Goal: Task Accomplishment & Management: Use online tool/utility

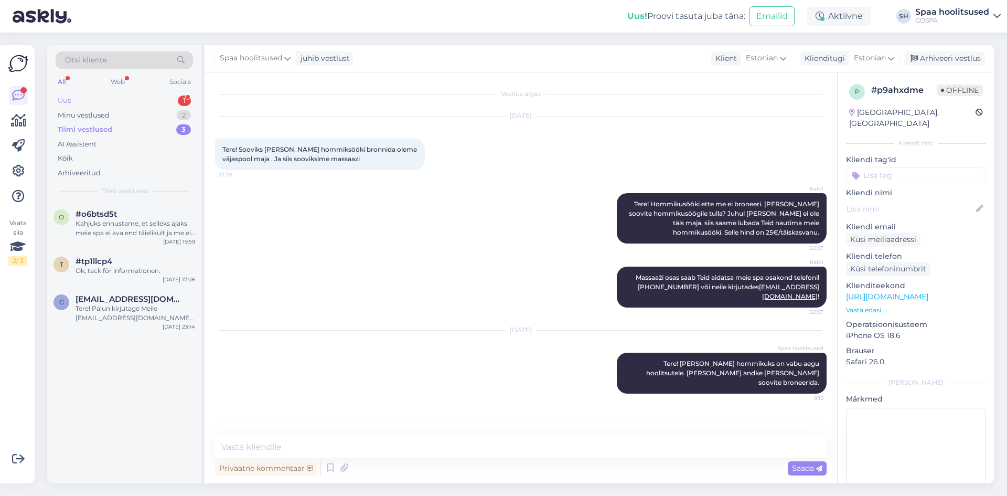
click at [62, 100] on div "Uus" at bounding box center [64, 100] width 13 height 10
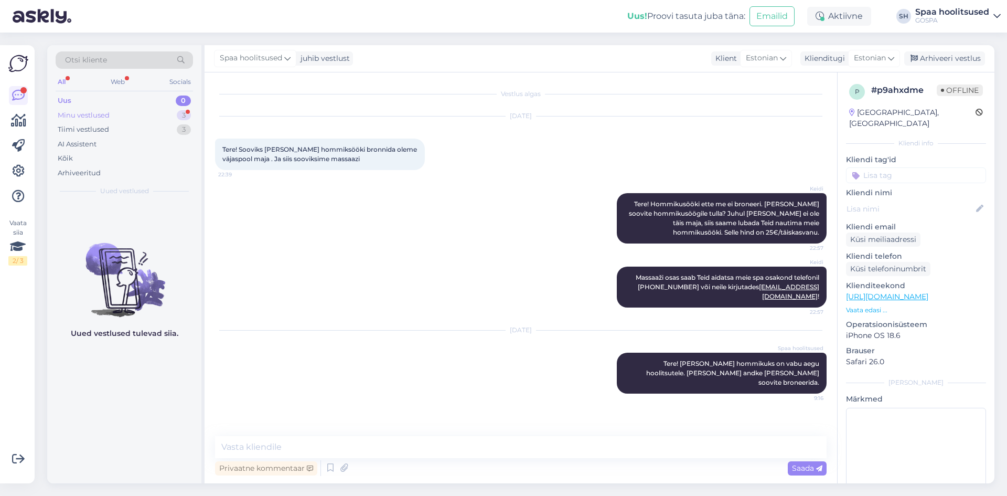
click at [93, 116] on div "Minu vestlused" at bounding box center [84, 115] width 52 height 10
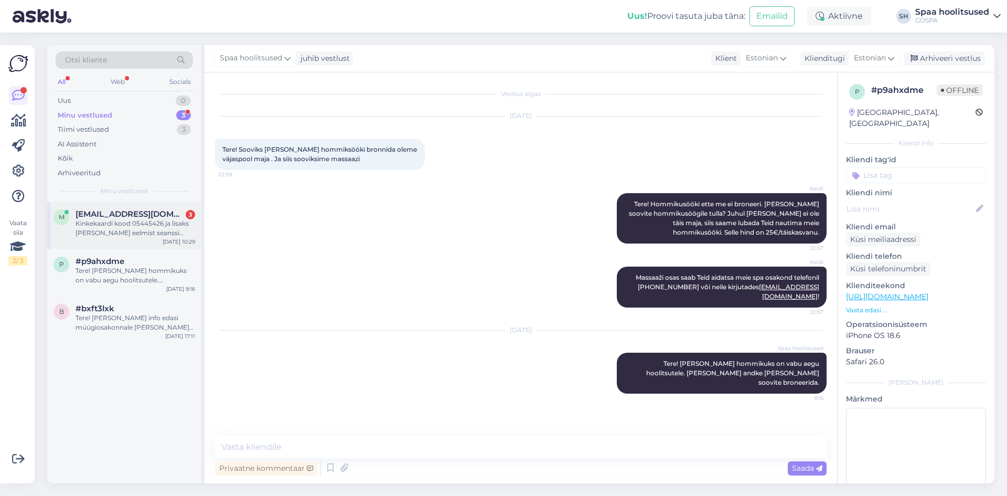
click at [107, 227] on div "Kinkekaardi kood 05445426 ja lisaks peale eelmist seanssi käsitsi kirjutatud nu…" at bounding box center [136, 228] width 120 height 19
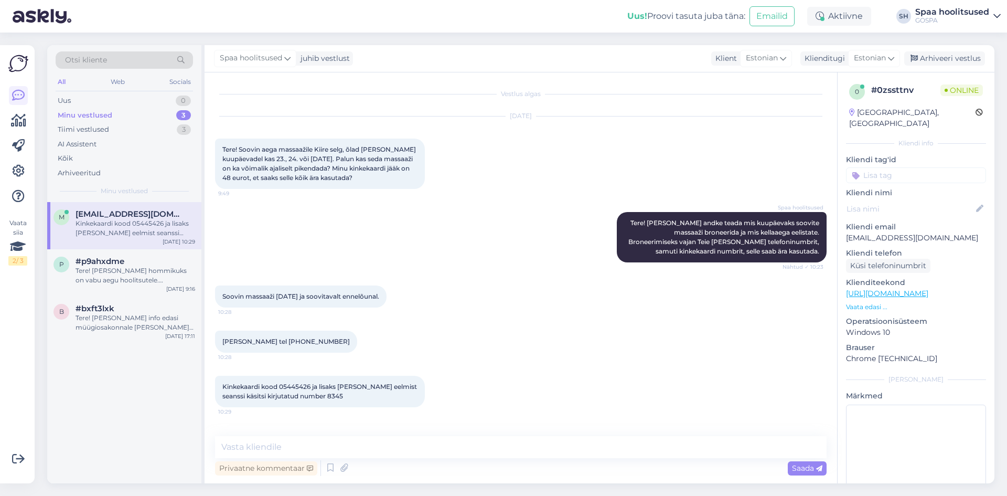
click at [145, 412] on div "m merike.trall@gmail.com Kinkekaardi kood 05445426 ja lisaks peale eelmist sean…" at bounding box center [124, 342] width 154 height 281
click at [264, 450] on textarea at bounding box center [521, 447] width 612 height 22
click at [278, 445] on textarea "Kas soovite m15 min pikendada või 30 min? Viimasel juhul" at bounding box center [521, 447] width 612 height 22
click at [456, 447] on textarea "Kas soovite 15 min pikendada või 30 min? Viimasel juhul" at bounding box center [521, 447] width 612 height 22
click at [397, 447] on textarea "Kas soovite 15 min pikendada või 30 min? Viimasel juhul tuleb juurde tasuda juu…" at bounding box center [521, 447] width 612 height 22
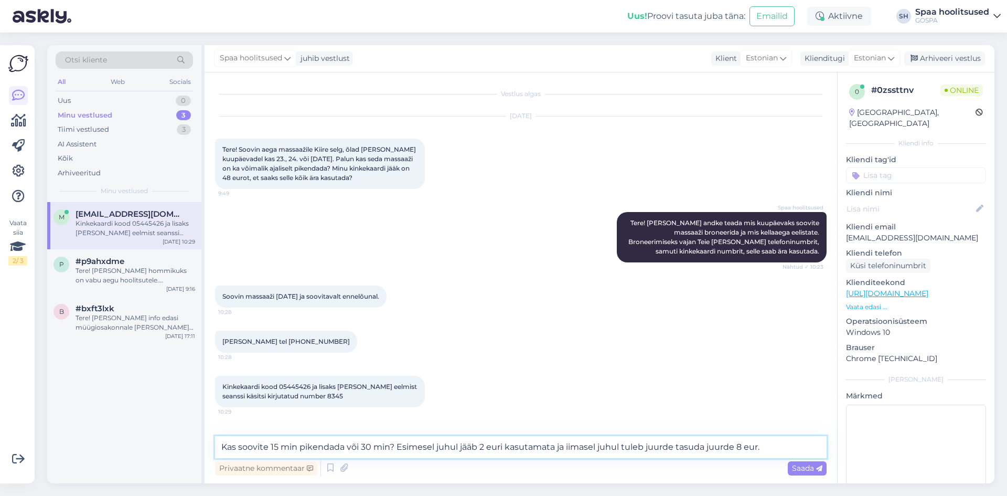
click at [598, 444] on textarea "Kas soovite 15 min pikendada või 30 min? Esimesel juhul jääb 2 euri kasutamata …" at bounding box center [521, 447] width 612 height 22
click at [729, 448] on textarea "Kas soovite 15 min pikendada või 30 min? Esimesel juhul jääb 2 euri kasutamata …" at bounding box center [521, 447] width 612 height 22
click at [707, 444] on textarea "Kas soovite 15 min pikendada või 30 min? Esimesel juhul jääb 2 euri kasutamata …" at bounding box center [521, 447] width 612 height 22
click at [731, 448] on textarea "Kas soovite 15 min pikendada või 30 min? Esimesel juhul jääb 2 euri kasutamata …" at bounding box center [521, 447] width 612 height 22
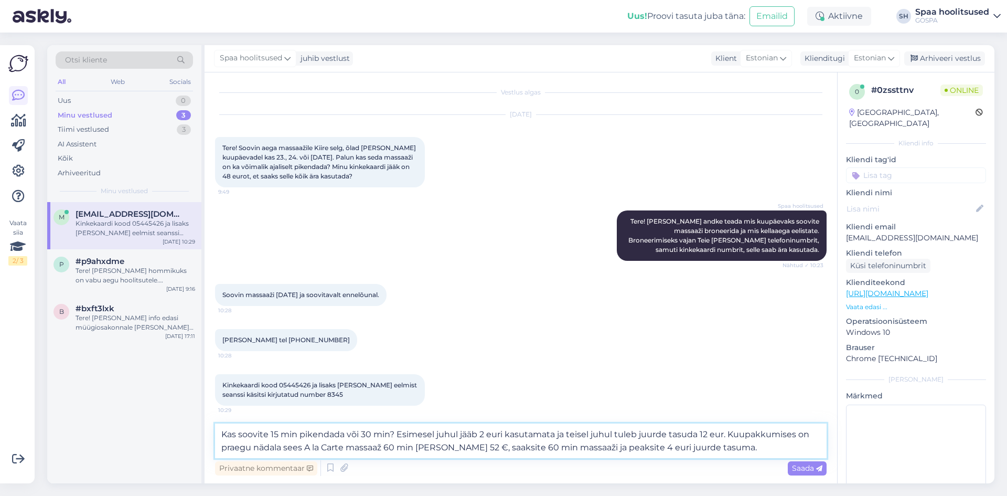
click at [706, 434] on textarea "Kas soovite 15 min pikendada või 30 min? Esimesel juhul jääb 2 euri kasutamata …" at bounding box center [521, 440] width 612 height 35
type textarea "Kas soovite 15 min pikendada või 30 min? Esimesel juhul jääb 2 euri kasutamata …"
click at [801, 469] on span "Saada" at bounding box center [807, 467] width 30 height 9
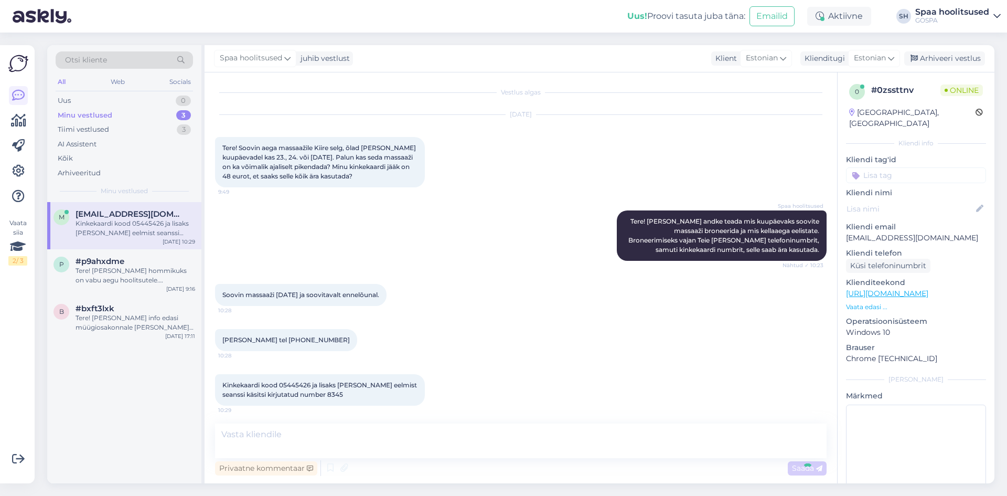
scroll to position [84, 0]
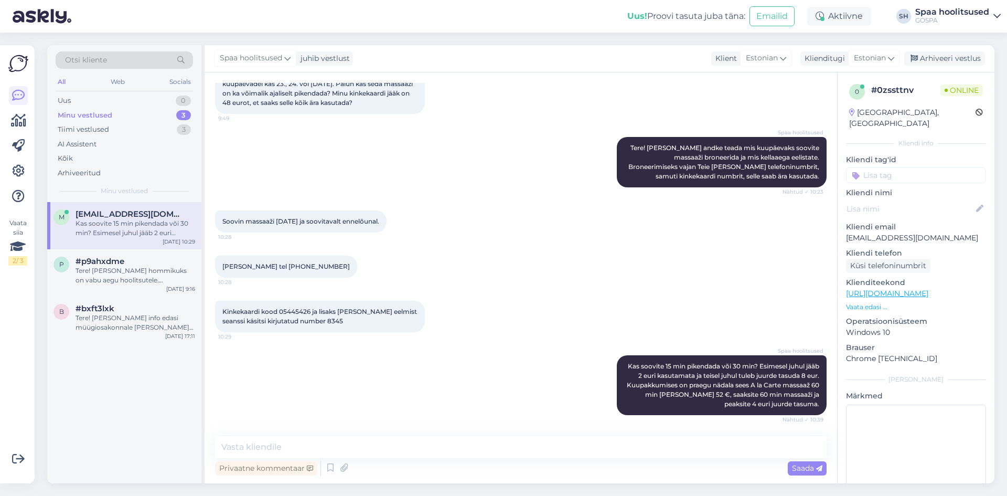
click at [135, 226] on div "Kas soovite 15 min pikendada või 30 min? Esimesel juhul jääb 2 euri kasutamata …" at bounding box center [136, 228] width 120 height 19
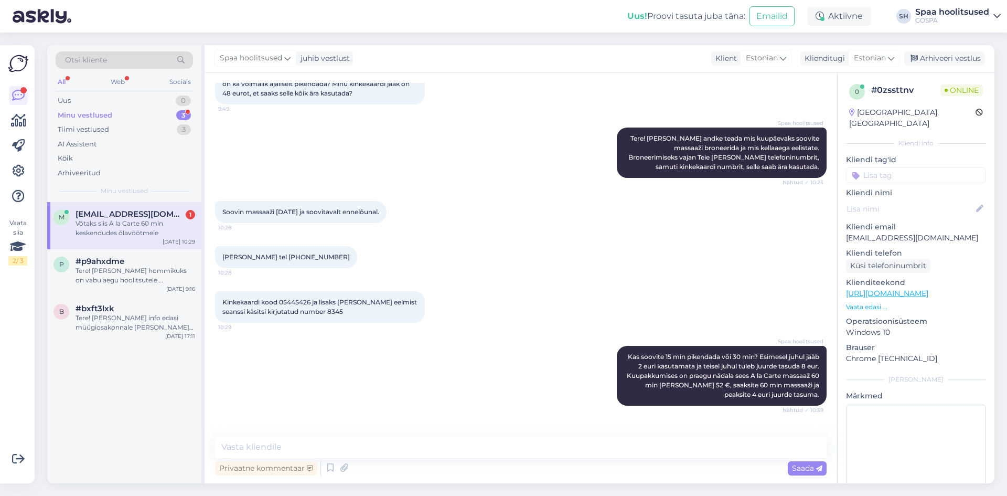
scroll to position [130, 0]
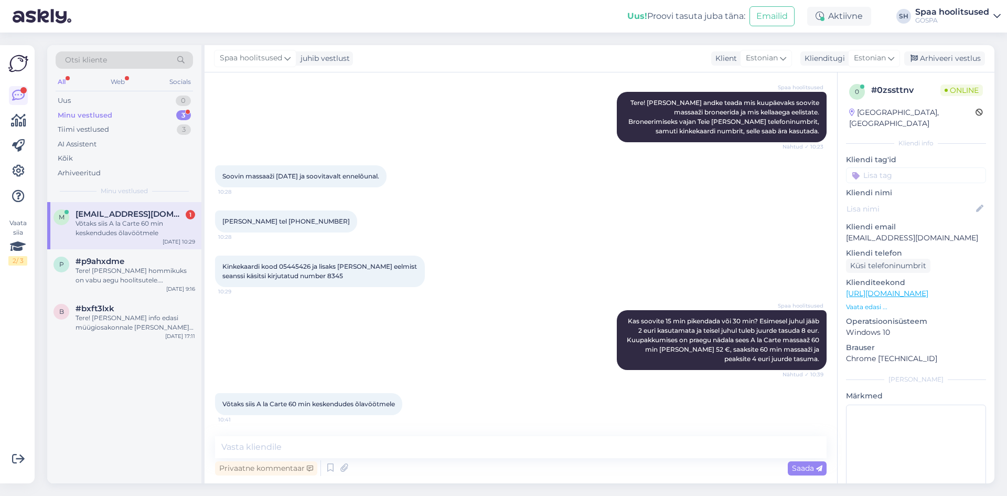
click at [145, 225] on div "Võtaks siis A la Carte 60 min keskendudes õlavöötmele" at bounding box center [136, 228] width 120 height 19
click at [268, 449] on textarea at bounding box center [521, 447] width 612 height 22
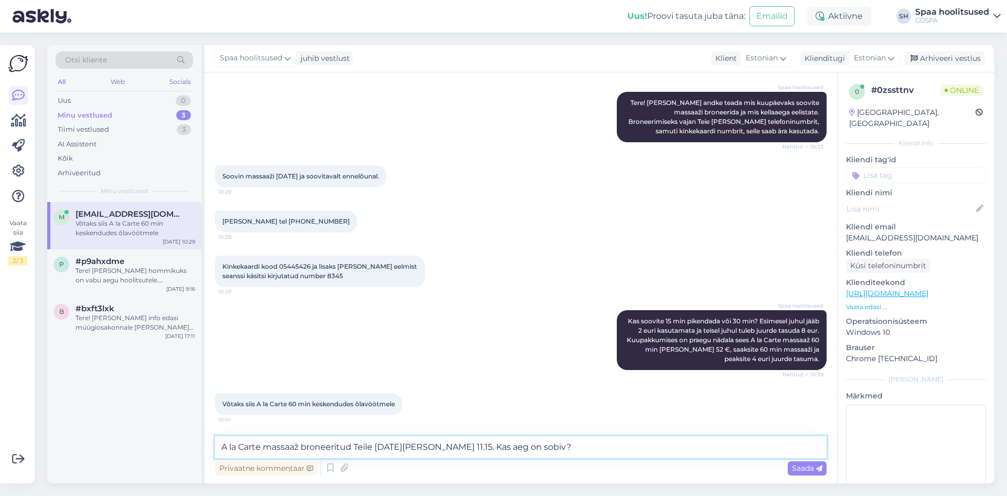
click at [434, 445] on textarea "A la Carte massaaž broneeritud Teile 23.09 kell 11.15. Kas aeg on sobiv?" at bounding box center [521, 447] width 612 height 22
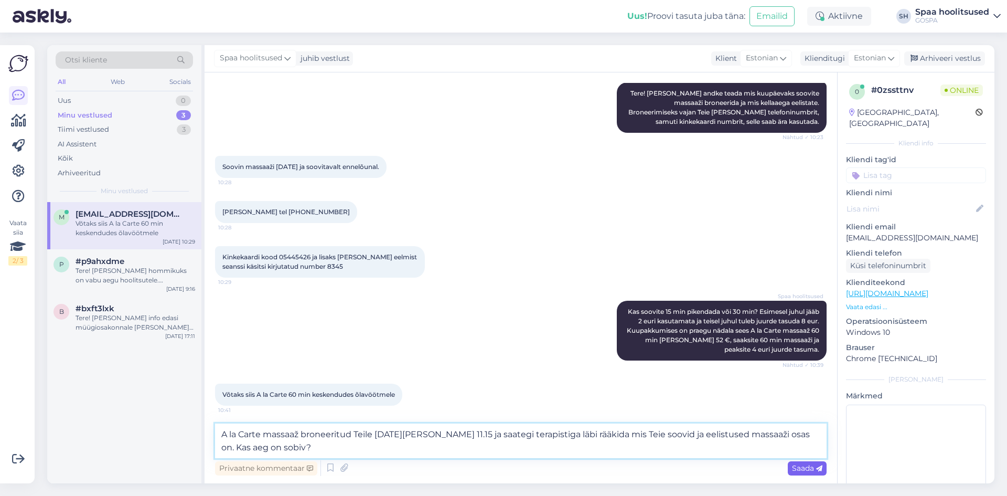
type textarea "A la Carte massaaž broneeritud Teile 23.09 kell 11.15 ja saategi terapistiga lä…"
click at [798, 469] on span "Saada" at bounding box center [807, 467] width 30 height 9
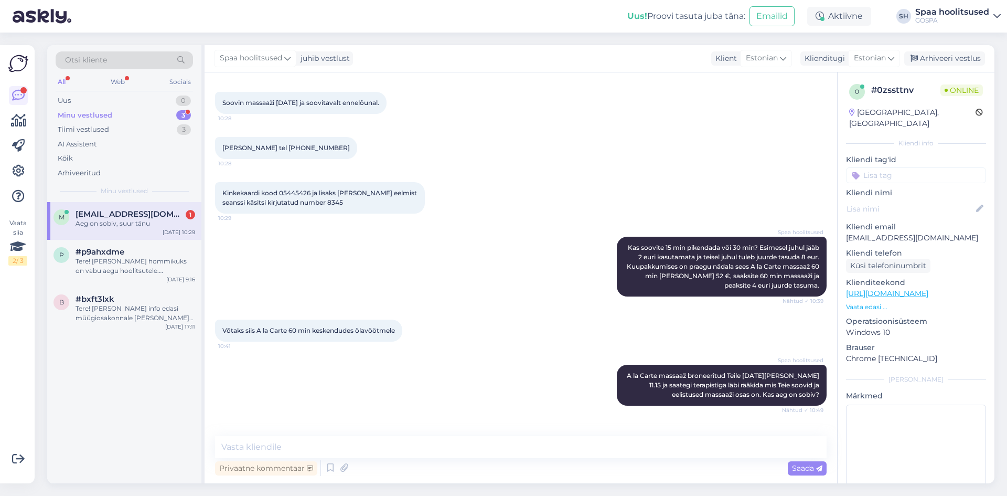
scroll to position [239, 0]
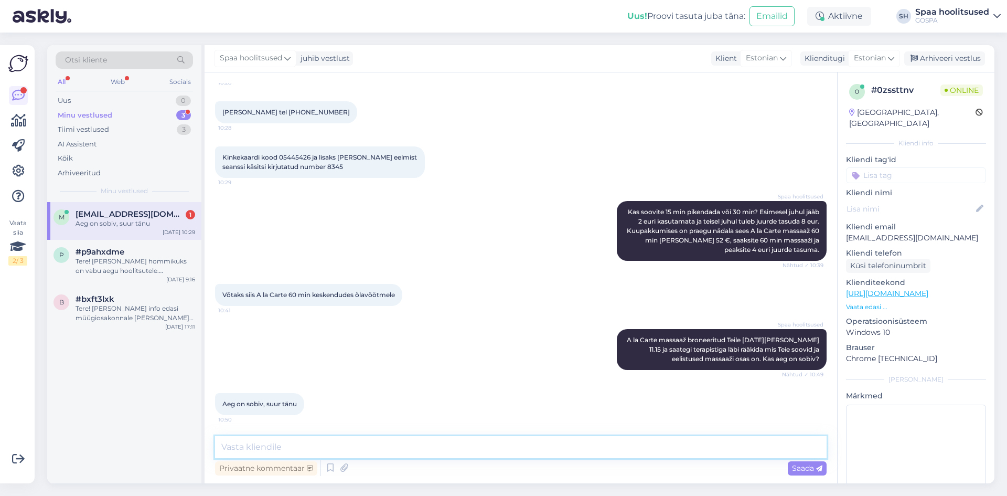
click at [254, 448] on textarea at bounding box center [521, 447] width 612 height 22
type textarea "Tänan ja kohtumiseni!"
click at [805, 467] on span "Saada" at bounding box center [807, 467] width 30 height 9
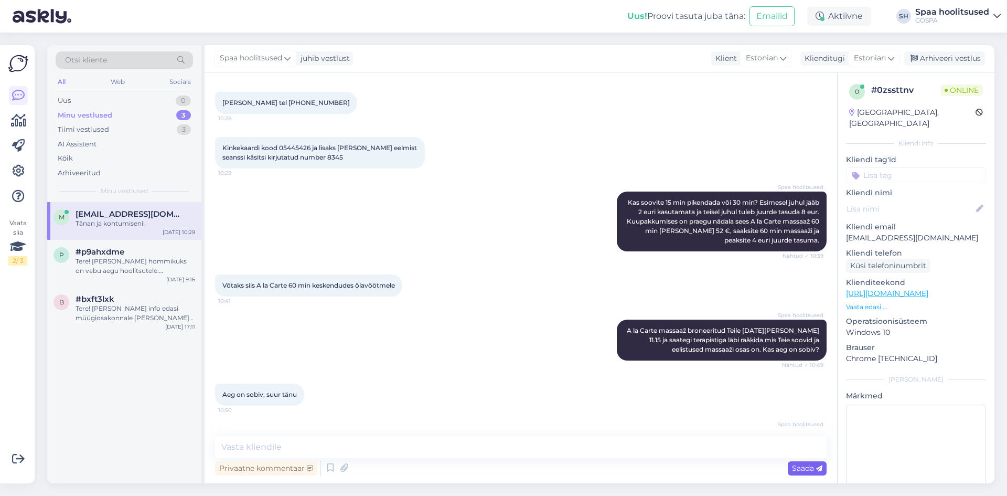
scroll to position [284, 0]
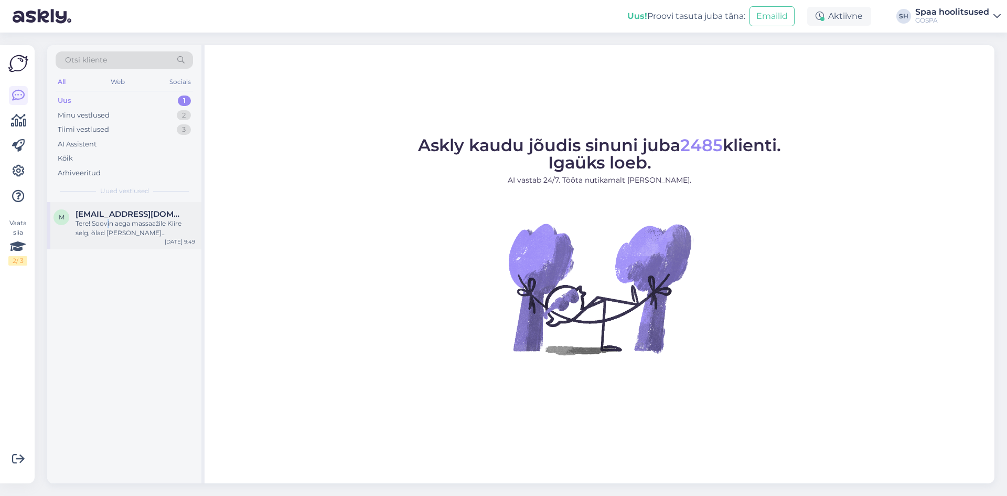
click at [109, 222] on div "Tere! Soovin aega massaažile Kiire selg, õlad [PERSON_NAME] kuupäevadel kas 23.…" at bounding box center [136, 228] width 120 height 19
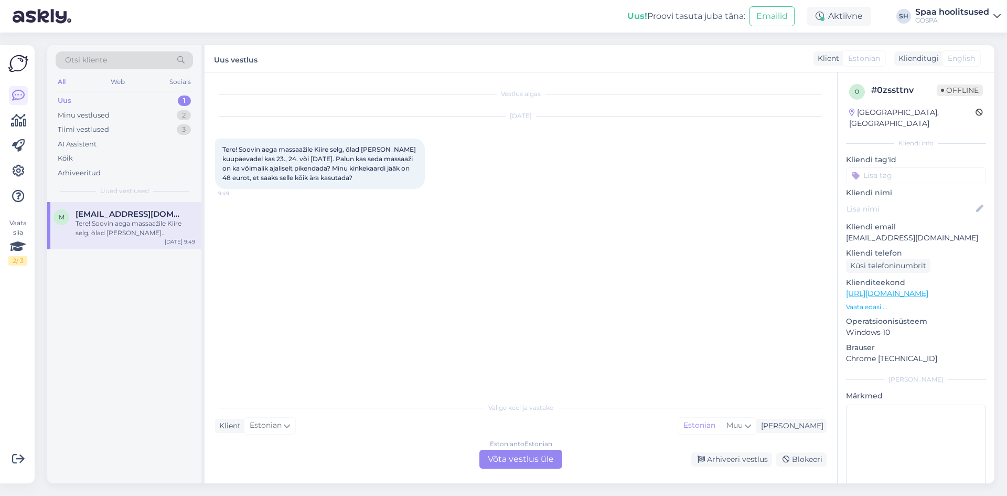
click at [520, 460] on div "Estonian to Estonian Võta vestlus üle" at bounding box center [521, 459] width 83 height 19
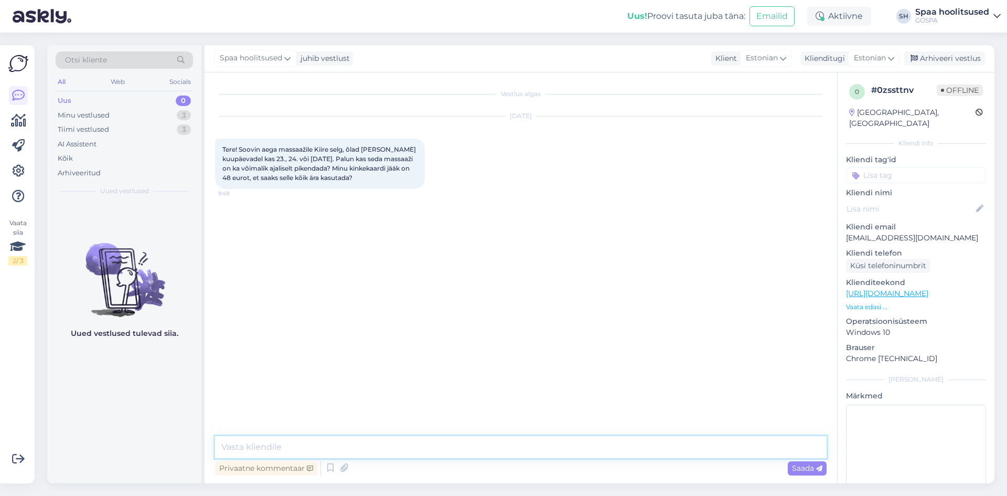
click at [267, 446] on textarea at bounding box center [521, 447] width 612 height 22
click at [252, 446] on textarea "Tere! Mis kuupäevaks soovite massaaži broneerida ja" at bounding box center [521, 447] width 612 height 22
click at [525, 447] on textarea "Tere! [PERSON_NAME] andke teada mis kuupäevaks soovite massaaži broneerida ja" at bounding box center [521, 447] width 612 height 22
click at [623, 446] on textarea "Tere! [PERSON_NAME] andke teada mis kuupäevaks soovite massaaži broneerida ja m…" at bounding box center [521, 447] width 612 height 22
click at [735, 448] on textarea "Tere! [PERSON_NAME] andke teada mis kuupäevaks soovite massaaži broneerida ja m…" at bounding box center [521, 447] width 612 height 22
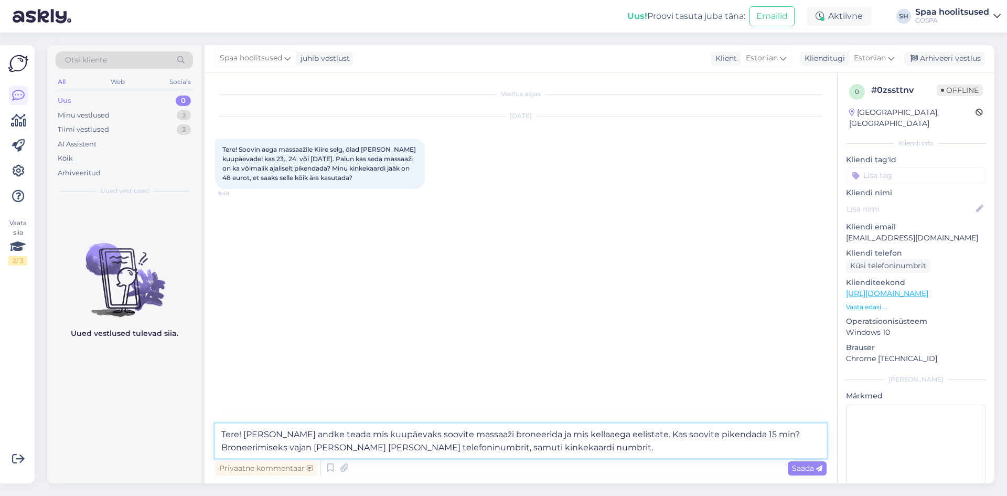
click at [751, 434] on textarea "Tere! [PERSON_NAME] andke teada mis kuupäevaks soovite massaaži broneerida ja m…" at bounding box center [521, 440] width 612 height 35
click at [418, 448] on textarea "Tere! [PERSON_NAME] andke teada mis kuupäevaks soovite massaaži broneerida ja m…" at bounding box center [521, 440] width 612 height 35
type textarea "Tere! [PERSON_NAME] andke teada mis kuupäevaks soovite massaaži broneerida ja m…"
click at [798, 469] on span "Saada" at bounding box center [807, 467] width 30 height 9
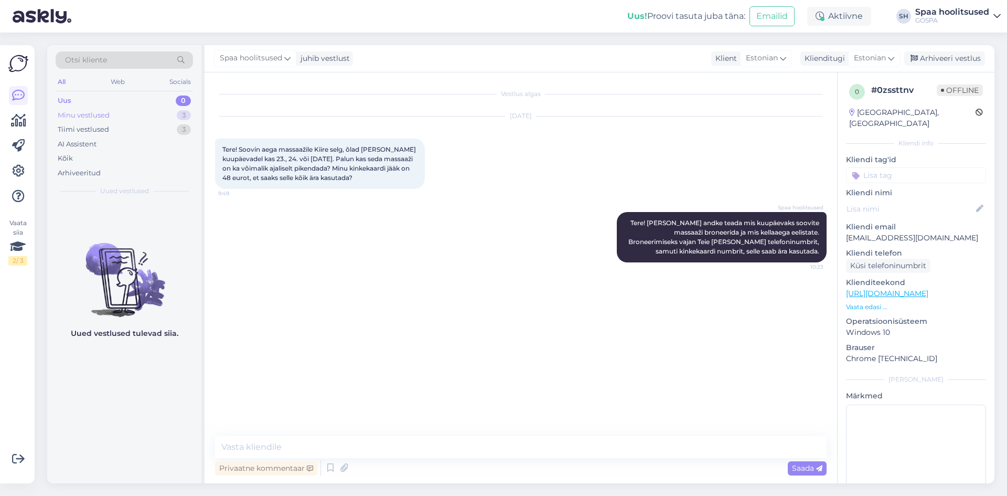
click at [96, 113] on div "Minu vestlused" at bounding box center [84, 115] width 52 height 10
